Goal: Information Seeking & Learning: Learn about a topic

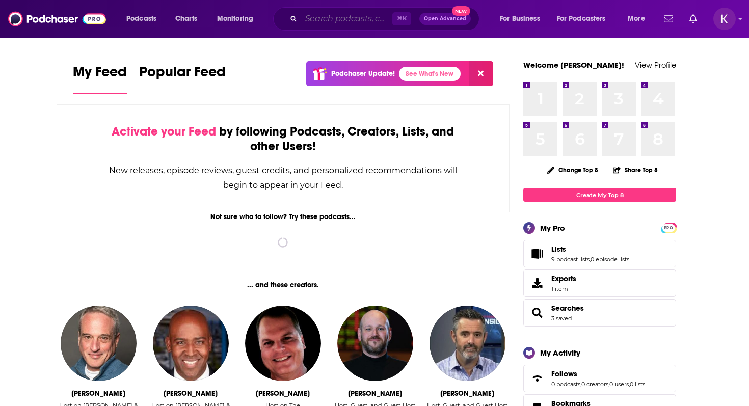
click at [325, 25] on input "Search podcasts, credits, & more..." at bounding box center [346, 19] width 91 height 16
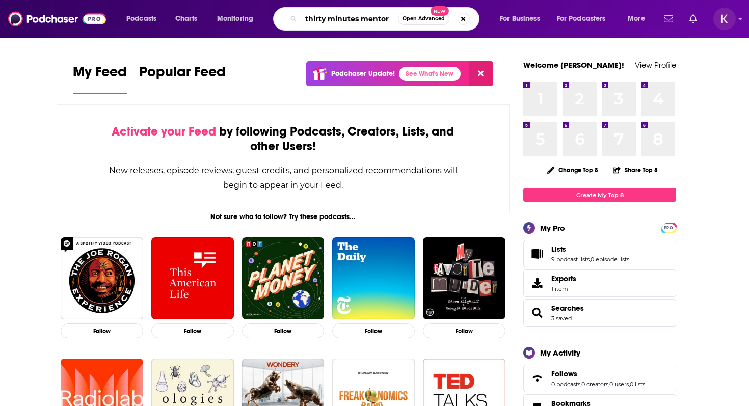
type input "thirty minutes mentor"
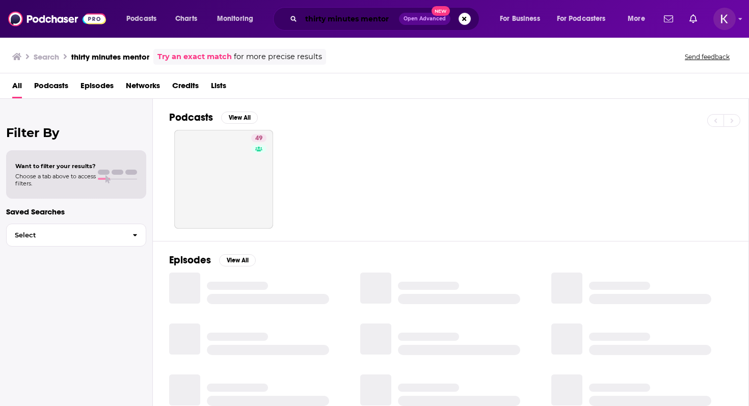
click at [325, 25] on input "thirty minutes mentor" at bounding box center [350, 19] width 98 height 16
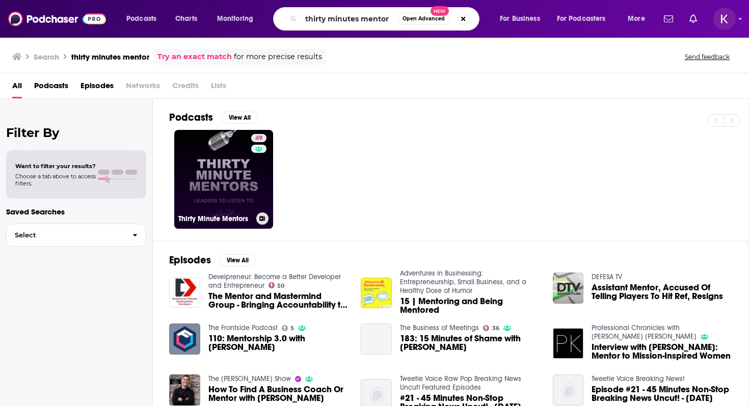
click at [223, 197] on link "49 Thirty Minute Mentors" at bounding box center [223, 179] width 99 height 99
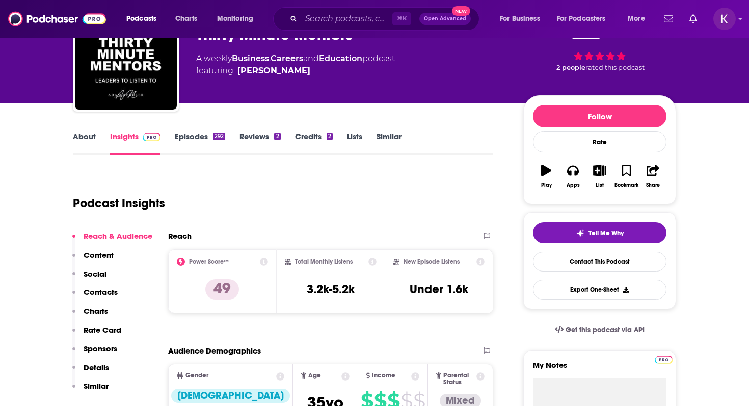
scroll to position [84, 0]
